Goal: Information Seeking & Learning: Learn about a topic

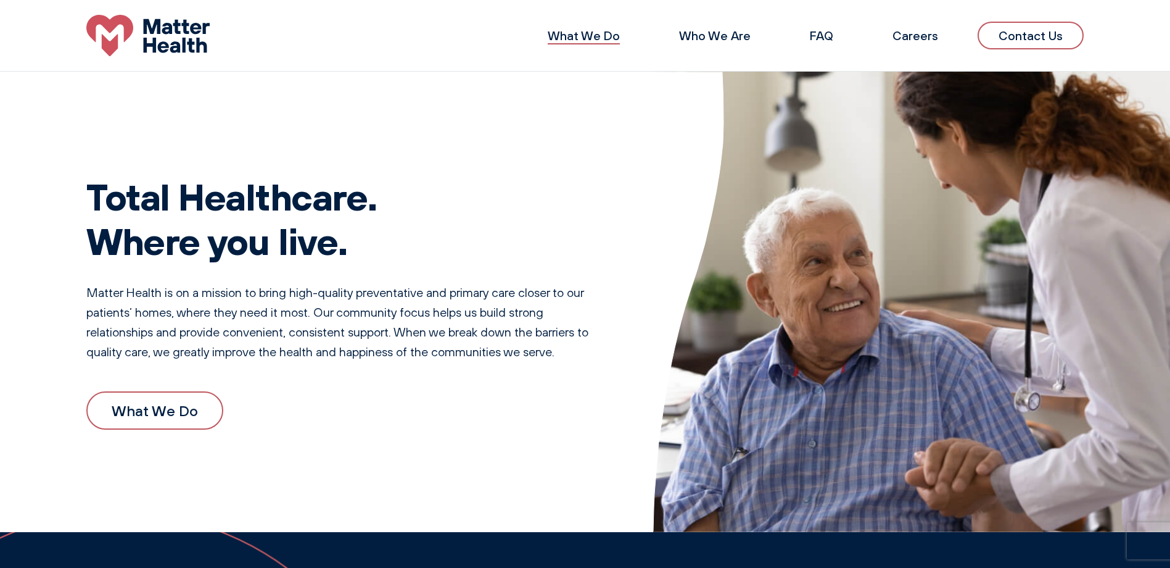
click at [599, 37] on link "What We Do" at bounding box center [584, 35] width 72 height 15
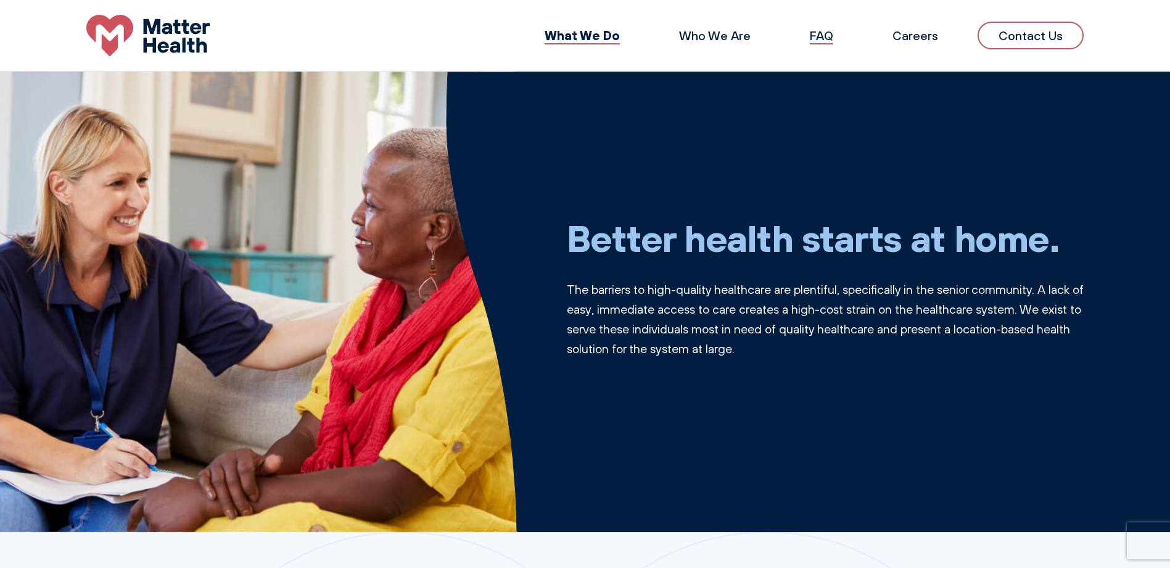
click at [818, 39] on link "FAQ" at bounding box center [821, 35] width 23 height 15
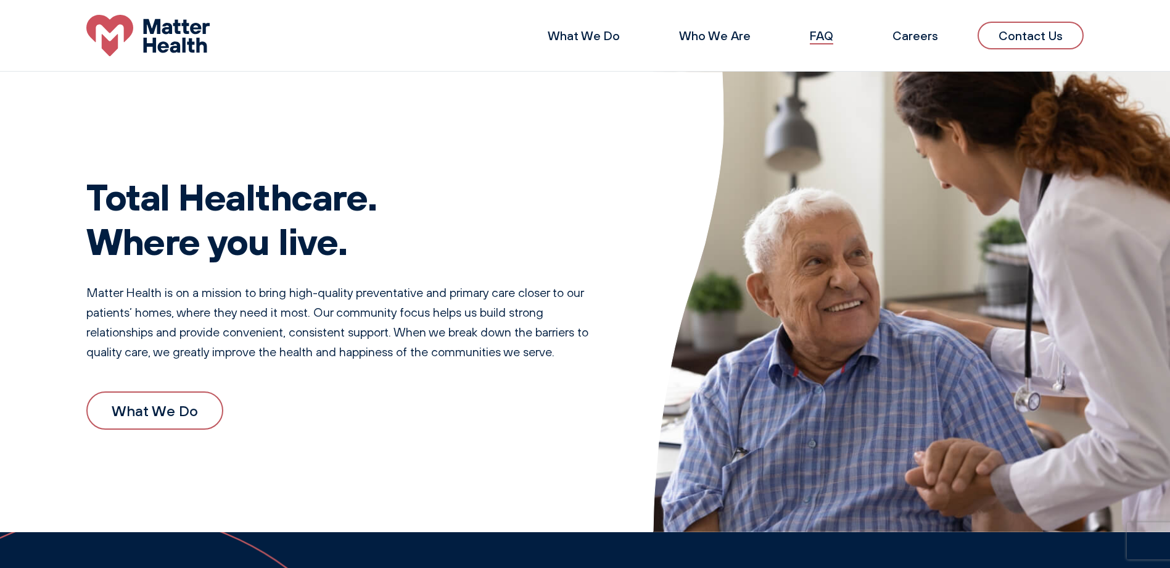
click at [832, 40] on link "FAQ" at bounding box center [821, 35] width 23 height 15
click at [586, 36] on link "What We Do" at bounding box center [584, 35] width 72 height 15
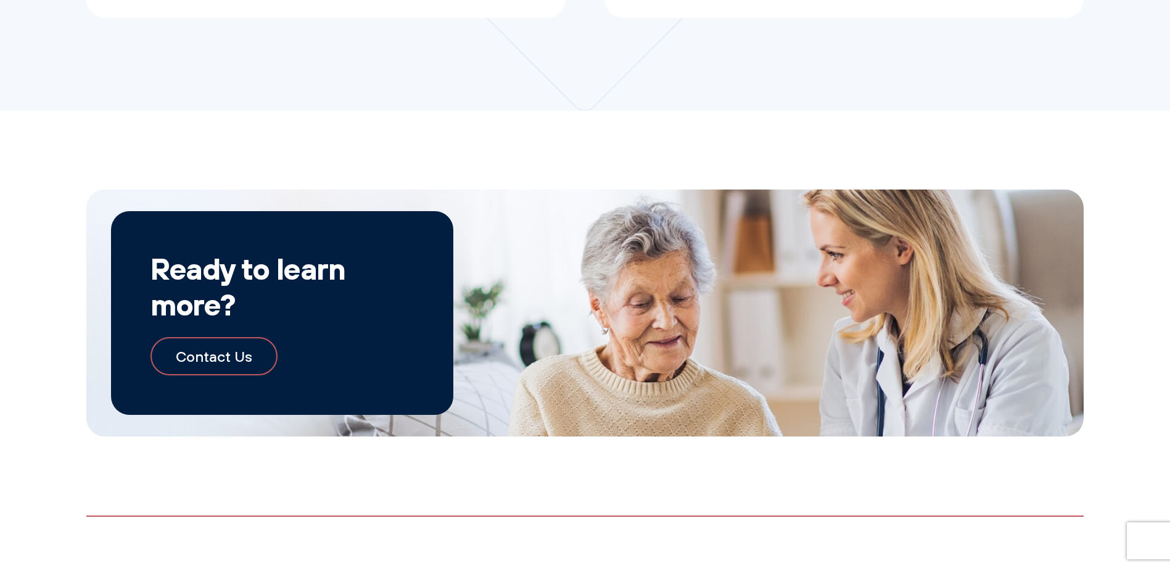
scroll to position [1351, 0]
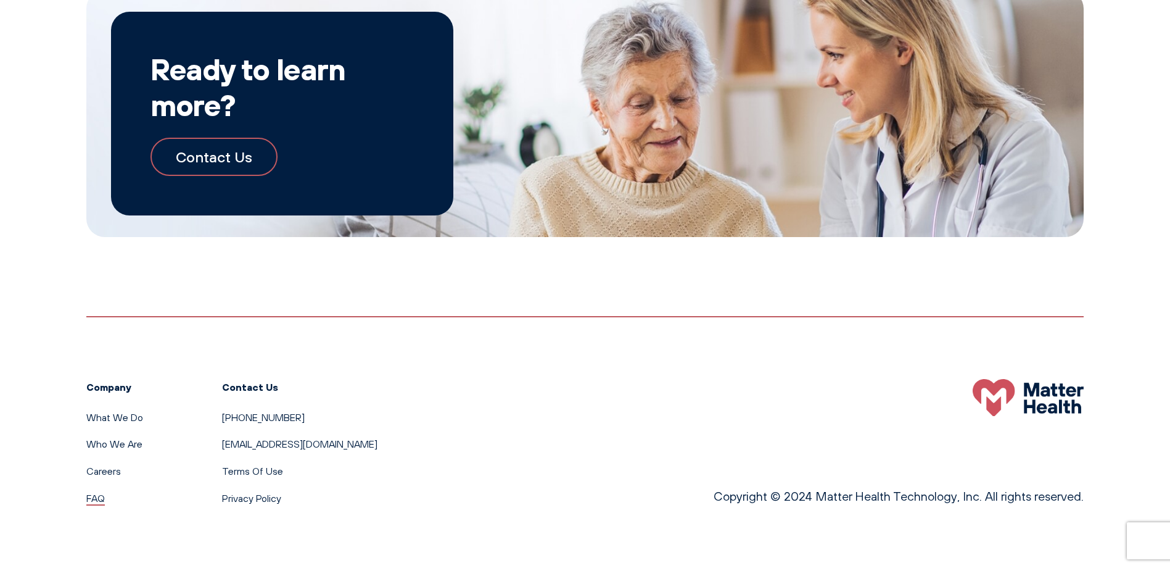
click at [96, 501] on link "FAQ" at bounding box center [95, 498] width 19 height 12
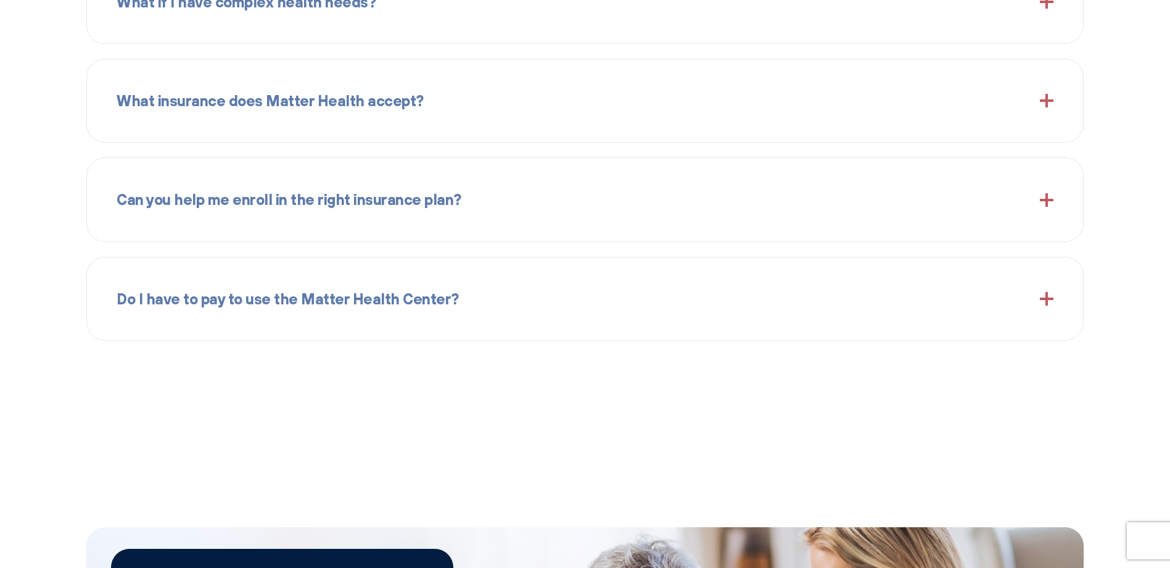
scroll to position [2281, 0]
